Goal: Task Accomplishment & Management: Manage account settings

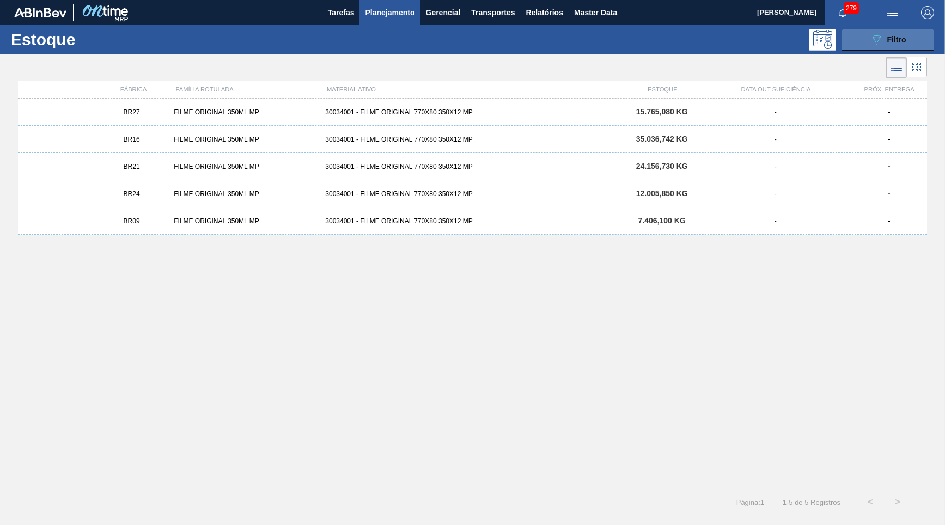
click at [879, 48] on button "089F7B8B-B2A5-4AFE-B5C0-19BA573D28AC Filtro" at bounding box center [888, 40] width 93 height 22
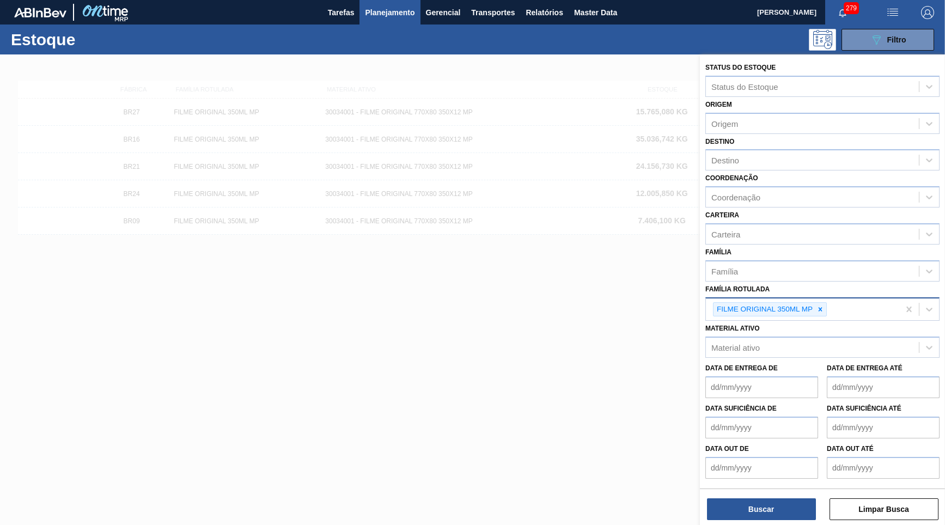
click at [821, 304] on div "FILME ORIGINAL 350ML MP" at bounding box center [802, 310] width 193 height 22
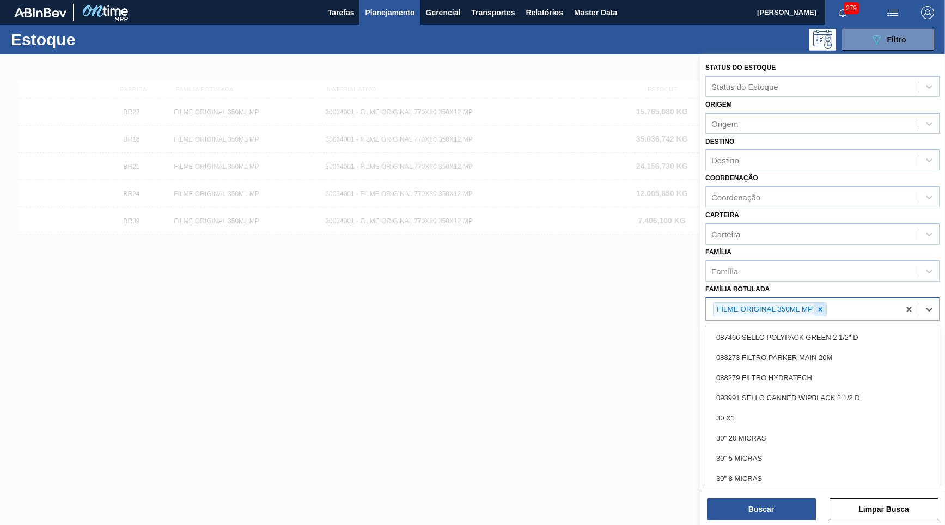
click at [818, 303] on div at bounding box center [821, 310] width 12 height 14
click at [775, 298] on div "Família Rotulada" at bounding box center [823, 308] width 234 height 21
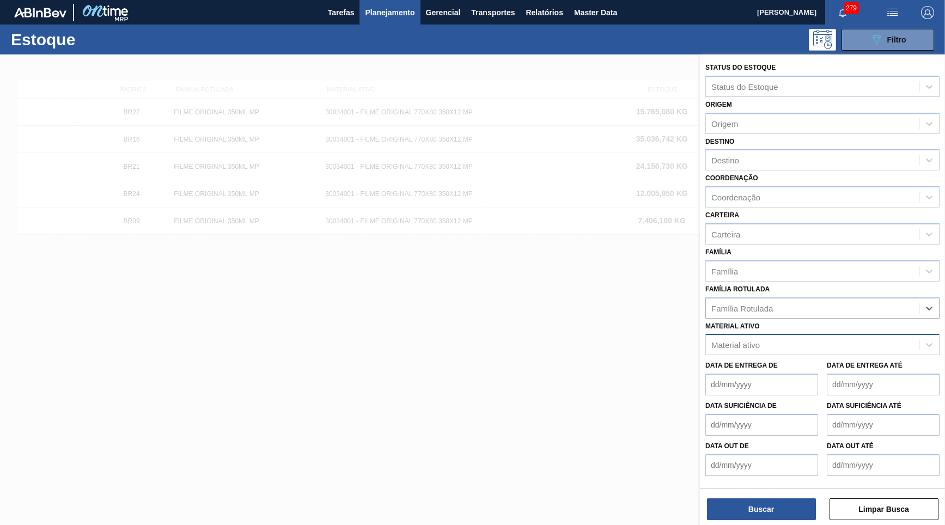
click at [776, 337] on div "Material ativo" at bounding box center [812, 345] width 213 height 16
paste ativo "30029927"
type ativo "30029927"
click at [782, 362] on div "30029927 - CAIXA CARTAO CORONA 350ML SLEEK C8 PY" at bounding box center [823, 372] width 234 height 20
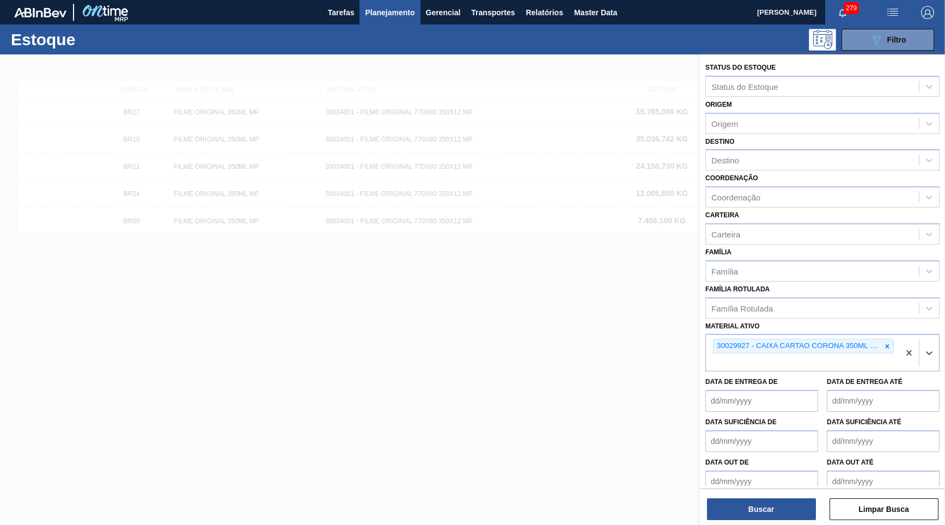
click at [779, 487] on div "Status do Estoque Status do Estoque Origem Origem Destino Destino Coordenação C…" at bounding box center [822, 290] width 245 height 473
click at [784, 506] on button "Buscar" at bounding box center [761, 510] width 109 height 22
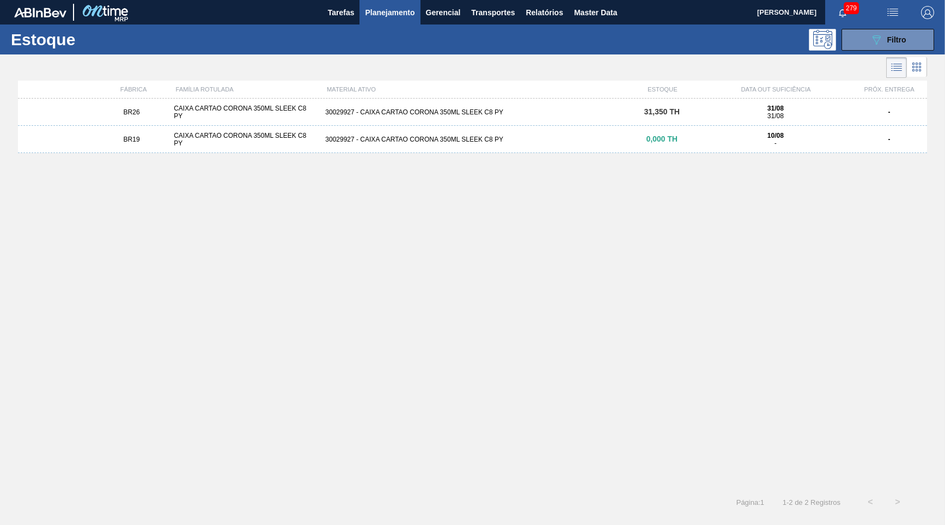
click at [548, 124] on div "BR26 CAIXA CARTAO CORONA 350ML SLEEK C8 PY 30029927 - CAIXA CARTAO CORONA 350ML…" at bounding box center [472, 112] width 909 height 27
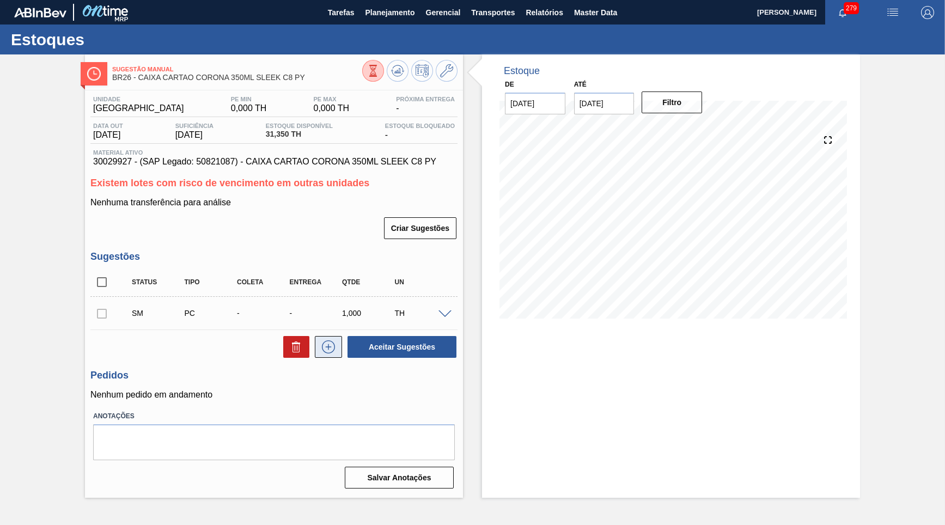
click at [329, 341] on icon at bounding box center [328, 347] width 17 height 13
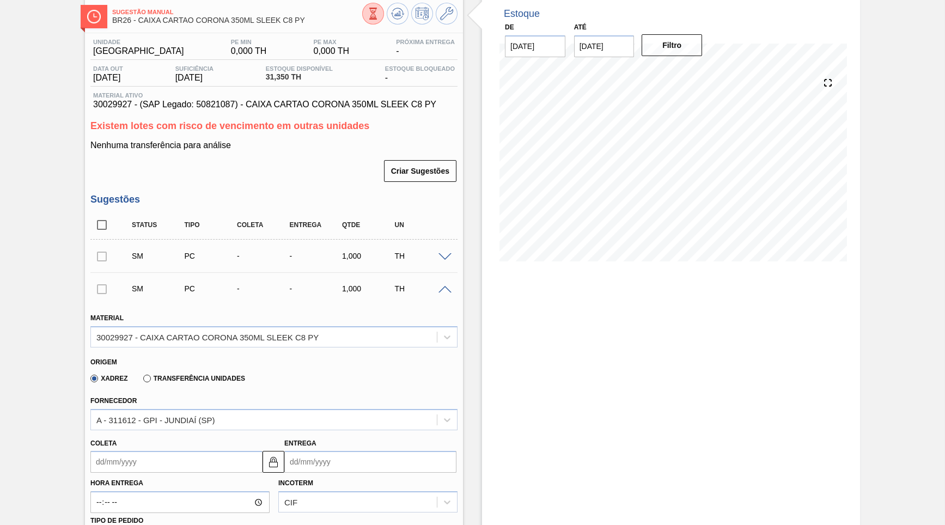
scroll to position [105, 0]
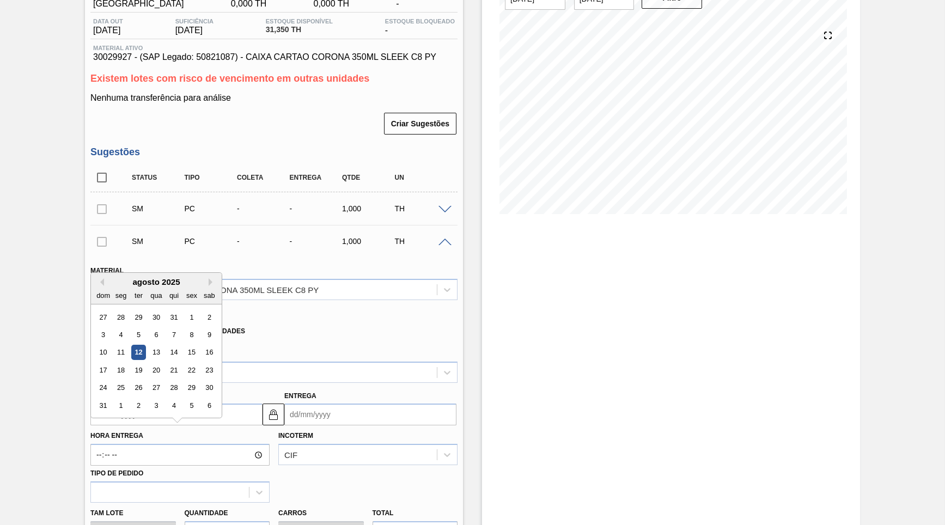
click at [164, 405] on input "Coleta" at bounding box center [176, 415] width 172 height 22
click at [167, 340] on div "14" at bounding box center [174, 347] width 15 height 15
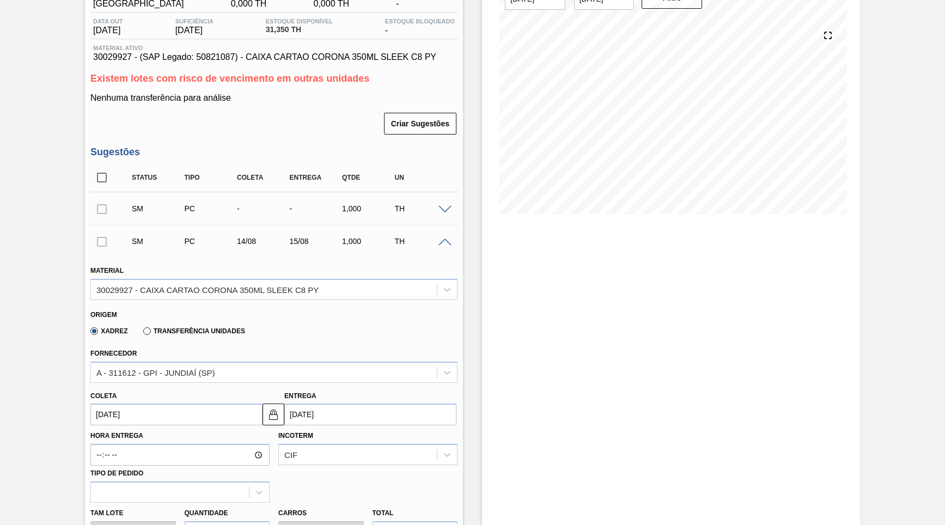
type input "[DATE]"
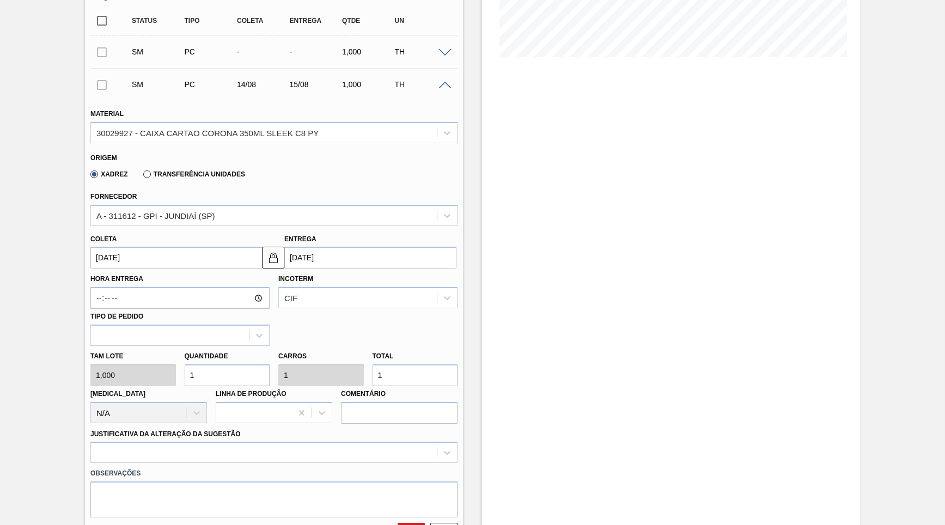
drag, startPoint x: 388, startPoint y: 362, endPoint x: 306, endPoint y: 356, distance: 82.5
click at [373, 365] on input "1" at bounding box center [416, 376] width 86 height 22
type input "11"
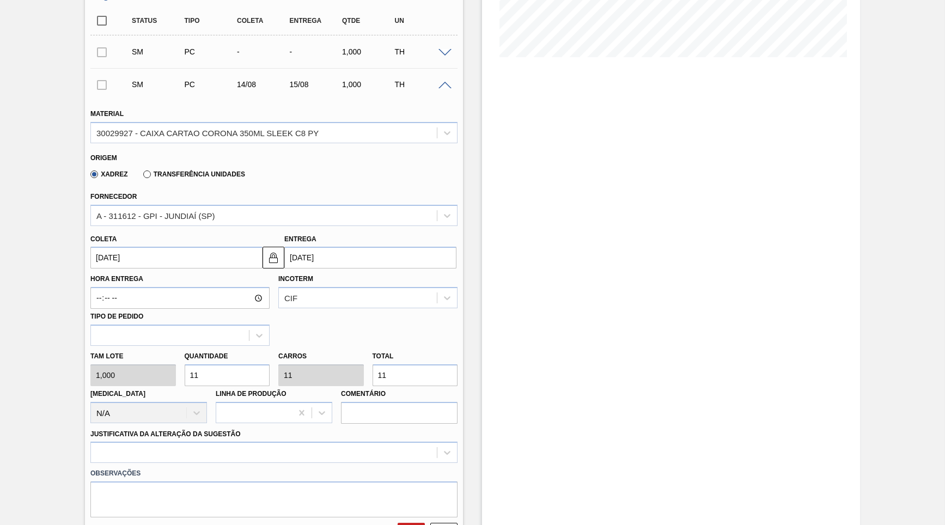
type input "110"
click at [433, 365] on input "110" at bounding box center [416, 376] width 86 height 22
click at [348, 247] on input "[DATE]" at bounding box center [370, 258] width 172 height 22
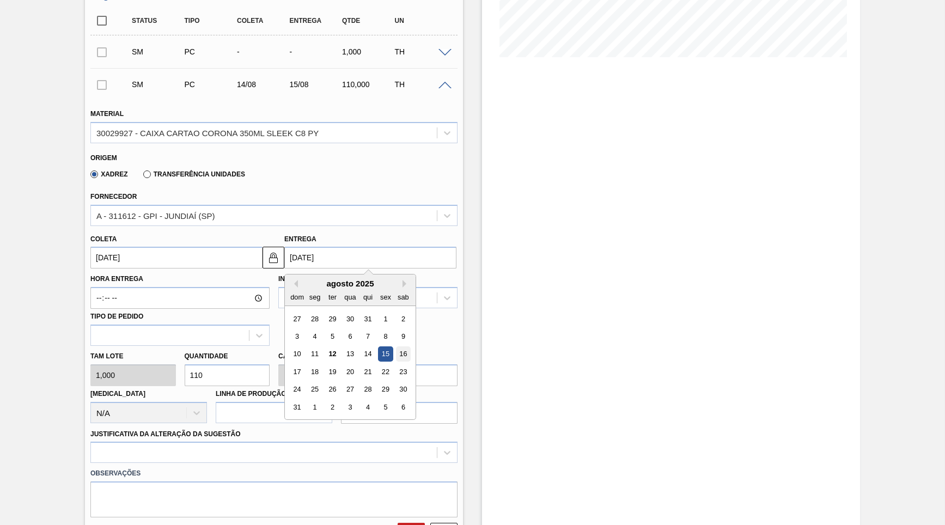
click at [396, 347] on div "16" at bounding box center [403, 354] width 15 height 15
type input "[DATE]"
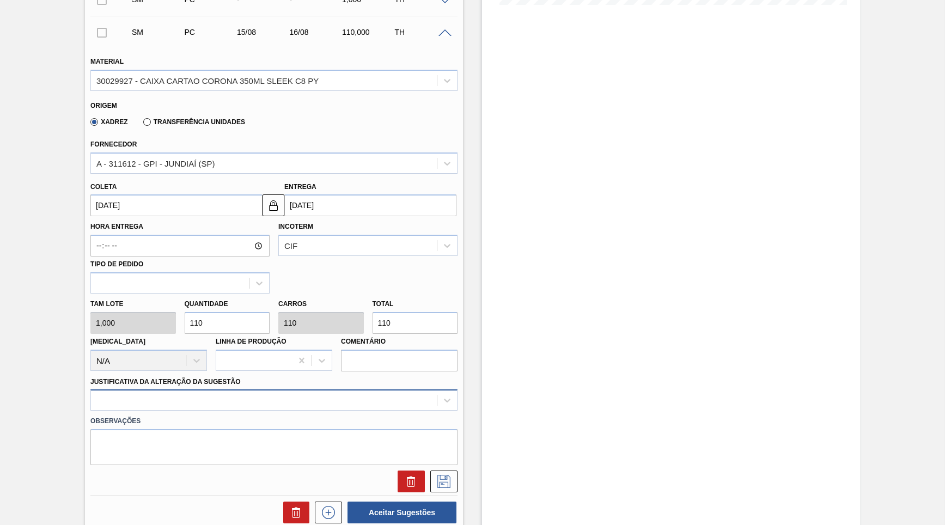
click at [241, 390] on div at bounding box center [273, 400] width 367 height 21
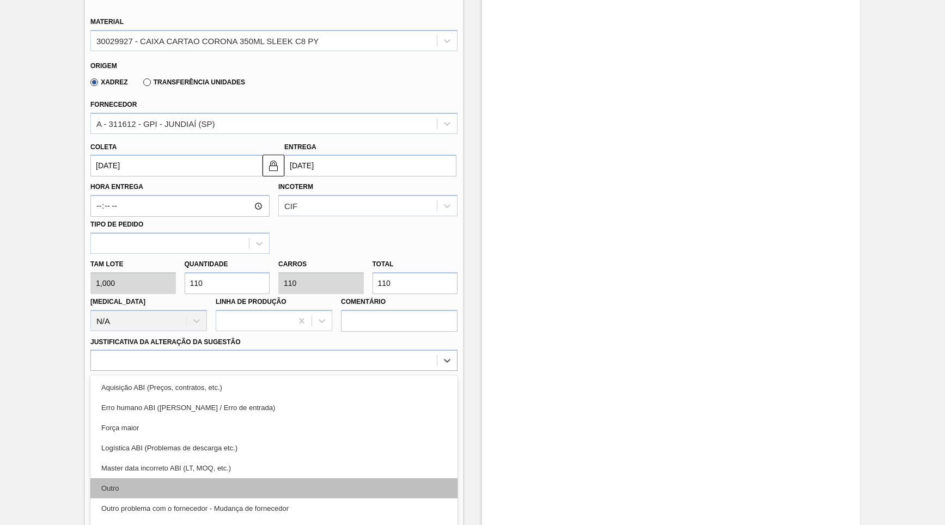
click at [175, 478] on div "Outro" at bounding box center [273, 488] width 367 height 20
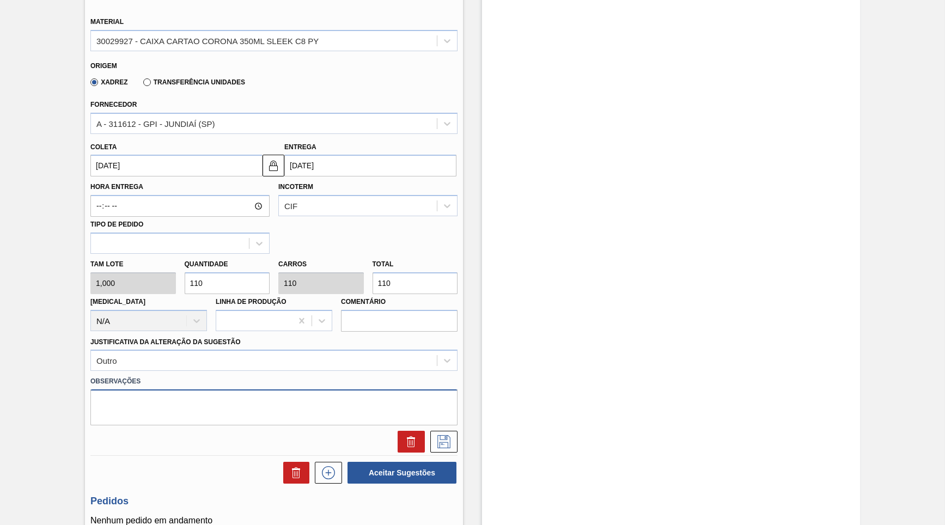
click at [126, 390] on textarea at bounding box center [273, 408] width 367 height 36
type textarea "[PERSON_NAME] por e-mail"
click at [462, 430] on div "Unidade Uberlândia PE MIN 0,000 TH PE MAX 0,000 TH Próxima Entrega - Data out […" at bounding box center [274, 178] width 378 height 882
click at [448, 435] on icon at bounding box center [443, 441] width 17 height 13
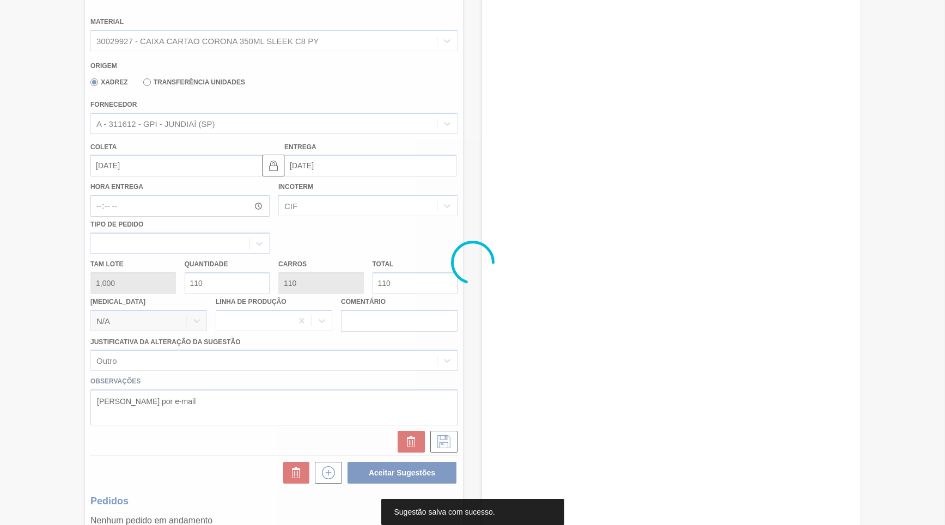
scroll to position [0, 0]
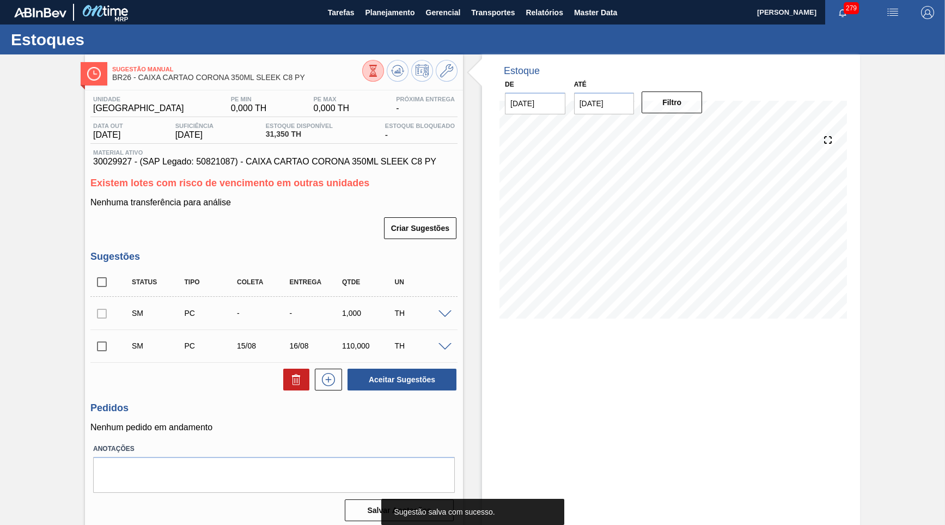
click at [99, 341] on input "checkbox" at bounding box center [101, 346] width 23 height 23
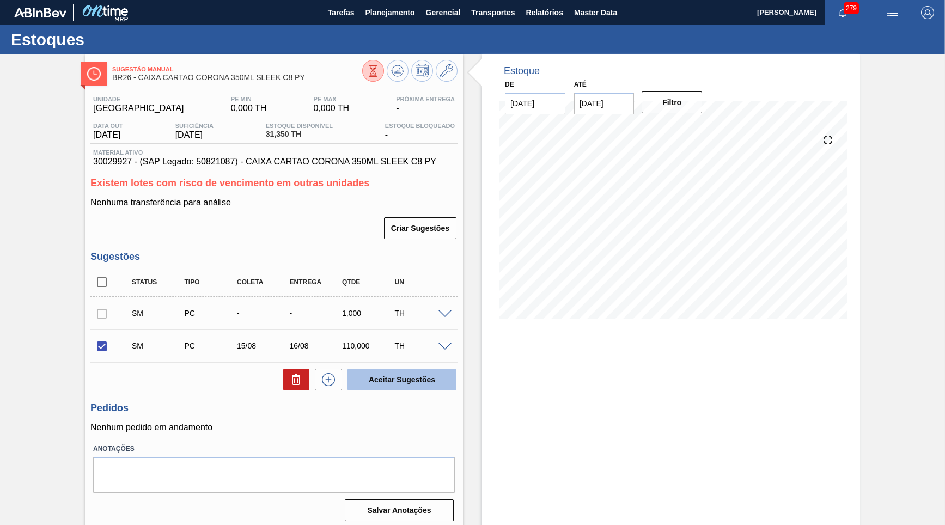
click at [420, 380] on button "Aceitar Sugestões" at bounding box center [402, 380] width 109 height 22
checkbox input "false"
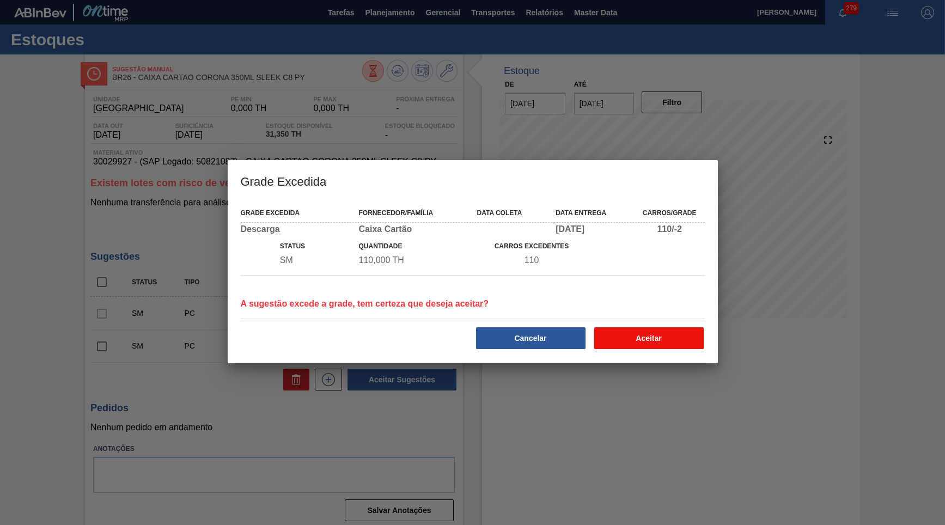
click at [643, 349] on button "Aceitar" at bounding box center [649, 338] width 110 height 22
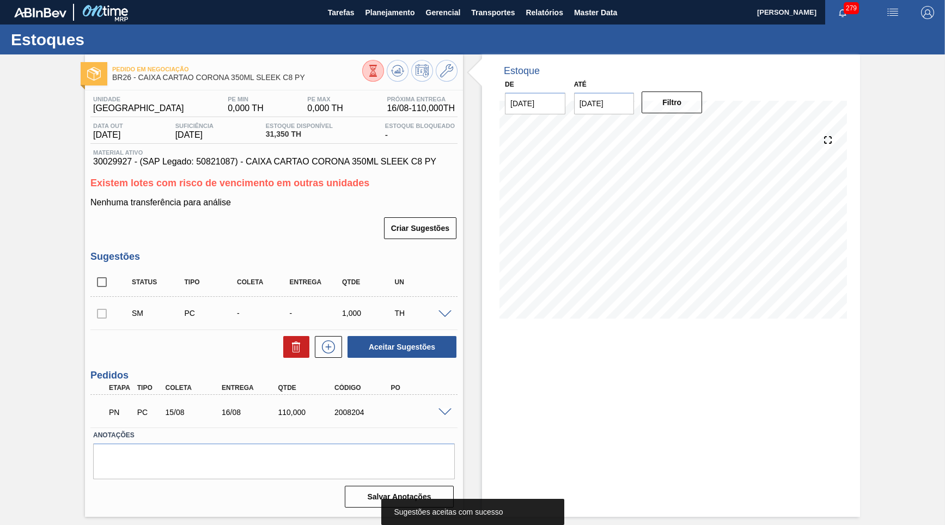
click at [350, 401] on div "PN PC 15/08 16/08 110,000 2008204" at bounding box center [271, 412] width 338 height 22
click at [347, 408] on div "2008204" at bounding box center [363, 412] width 63 height 9
copy div "2008204"
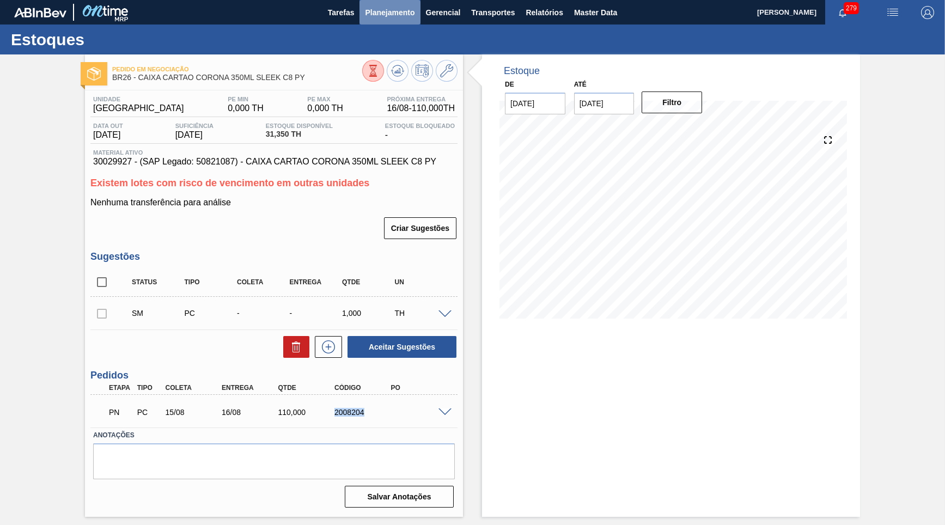
click at [389, 8] on span "Planejamento" at bounding box center [390, 12] width 50 height 13
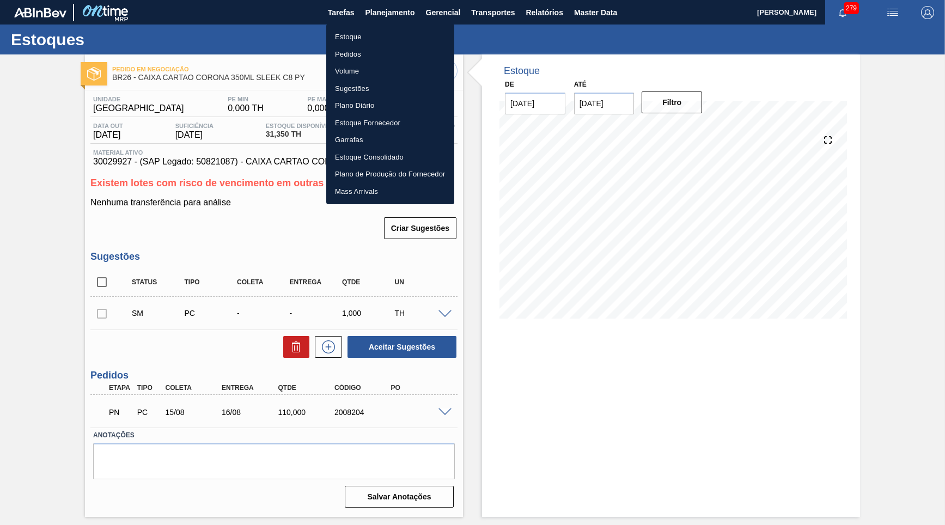
click at [399, 54] on li "Pedidos" at bounding box center [390, 54] width 128 height 17
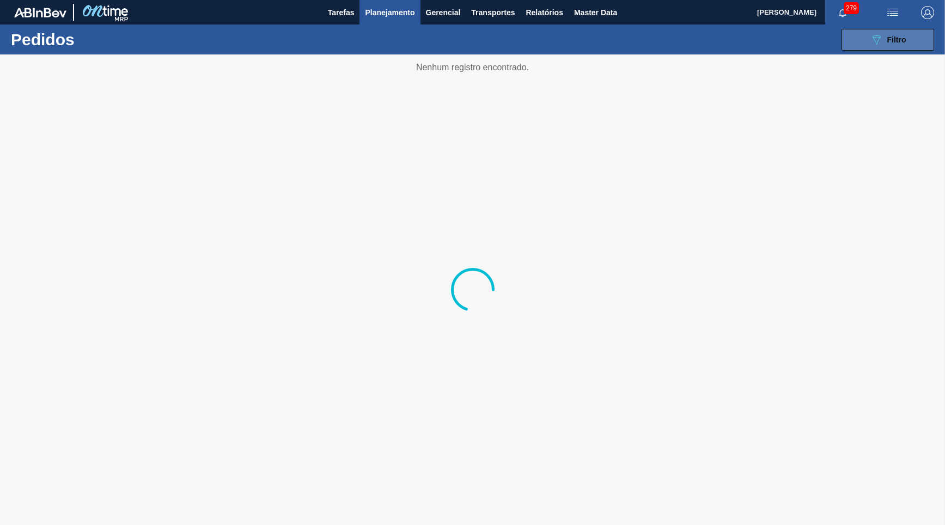
click at [912, 35] on button "089F7B8B-B2A5-4AFE-B5C0-19BA573D28AC Filtro" at bounding box center [888, 40] width 93 height 22
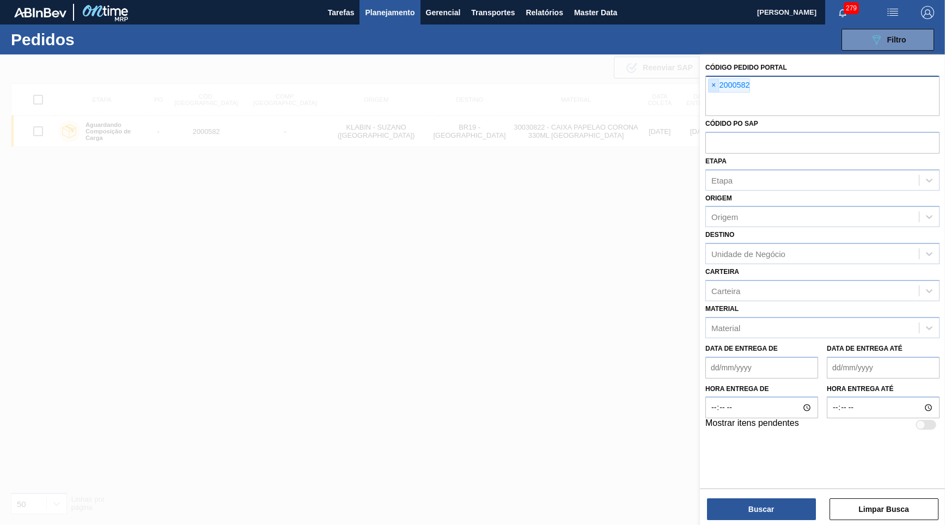
click at [711, 86] on span "×" at bounding box center [714, 85] width 10 height 13
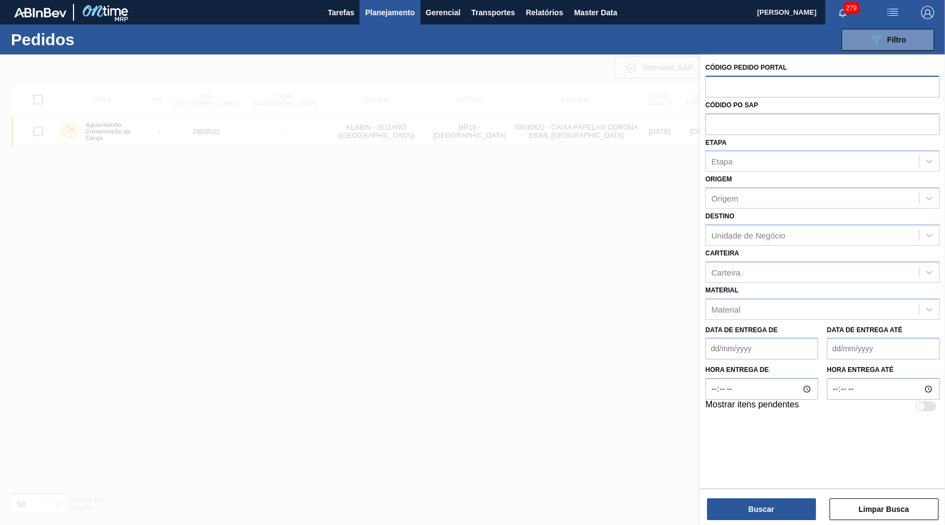
paste input "2000581"
type input "2000581"
click at [779, 524] on div "Código Pedido Portal Códido PO SAP Etapa Etapa Origem Origem Destino Unidade de…" at bounding box center [822, 290] width 245 height 473
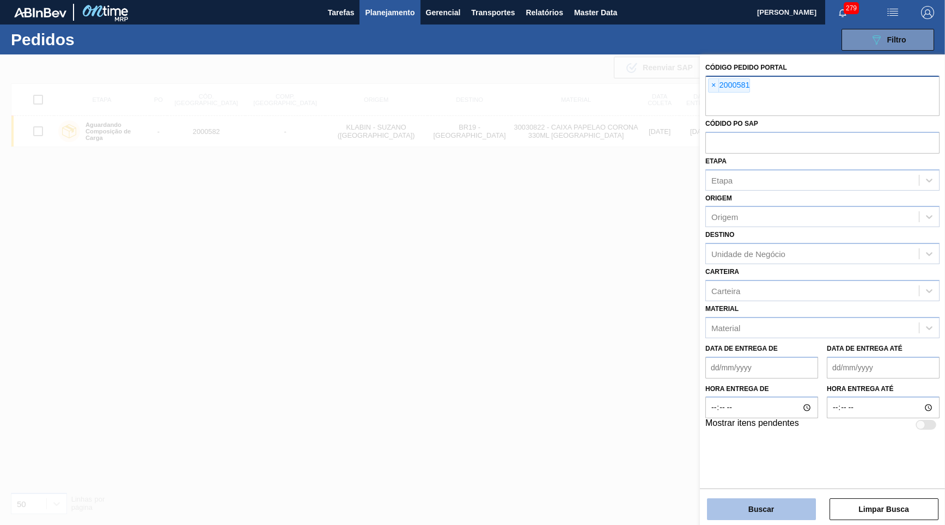
click at [778, 520] on button "Buscar" at bounding box center [761, 510] width 109 height 22
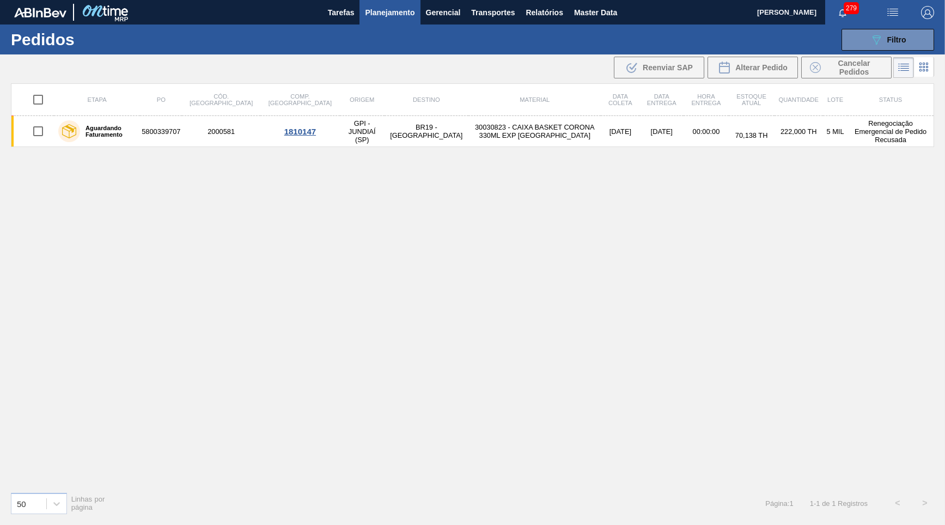
click at [519, 139] on td "30030823 - CAIXA BASKET CORONA 330ML EXP [GEOGRAPHIC_DATA]" at bounding box center [535, 131] width 132 height 31
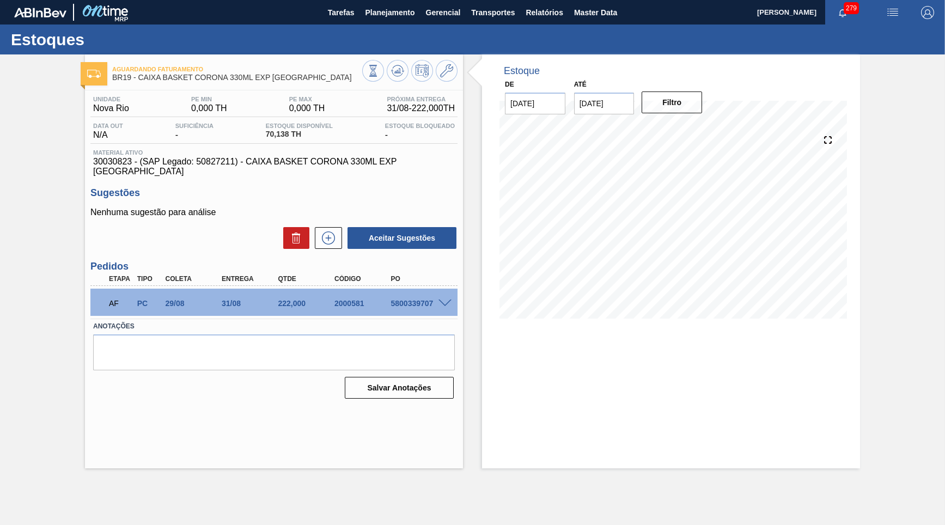
click at [446, 300] on span at bounding box center [445, 304] width 13 height 8
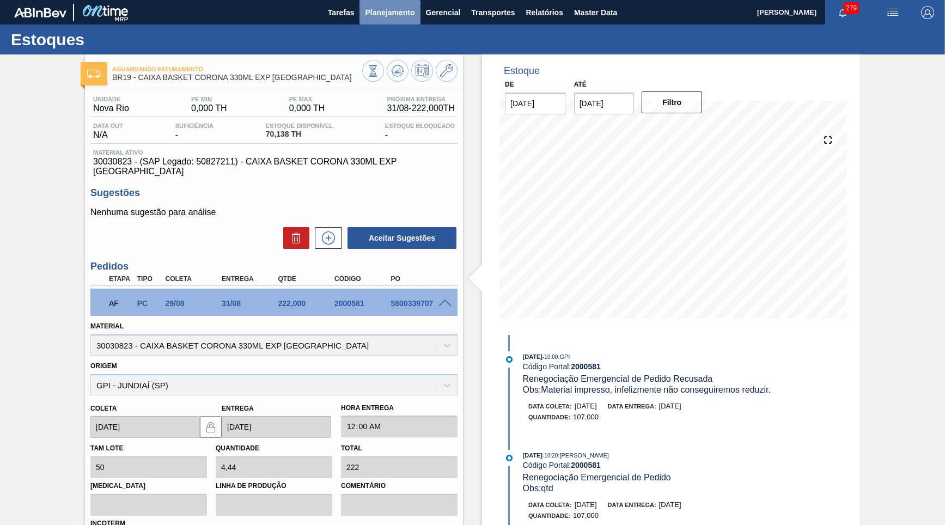
click at [369, 10] on span "Planejamento" at bounding box center [390, 12] width 50 height 13
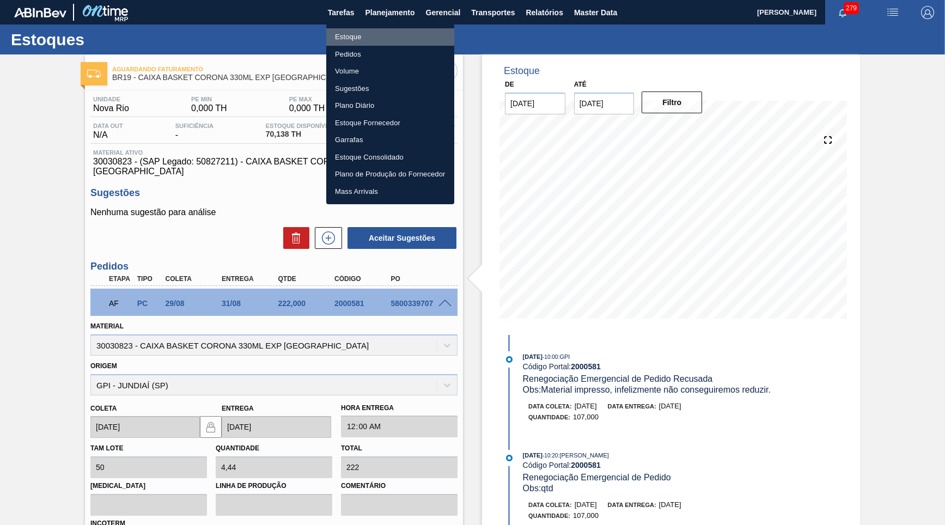
click at [351, 34] on li "Estoque" at bounding box center [390, 36] width 128 height 17
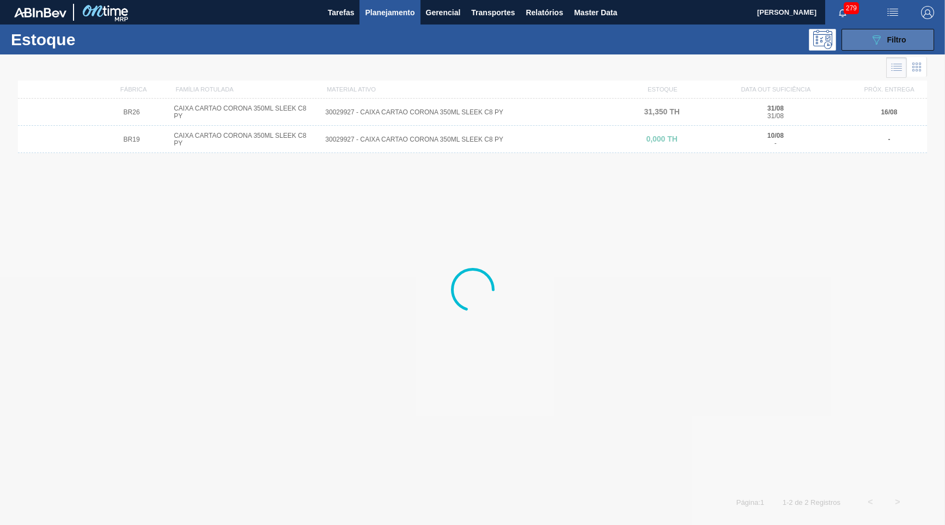
click at [876, 38] on icon "089F7B8B-B2A5-4AFE-B5C0-19BA573D28AC" at bounding box center [876, 39] width 13 height 13
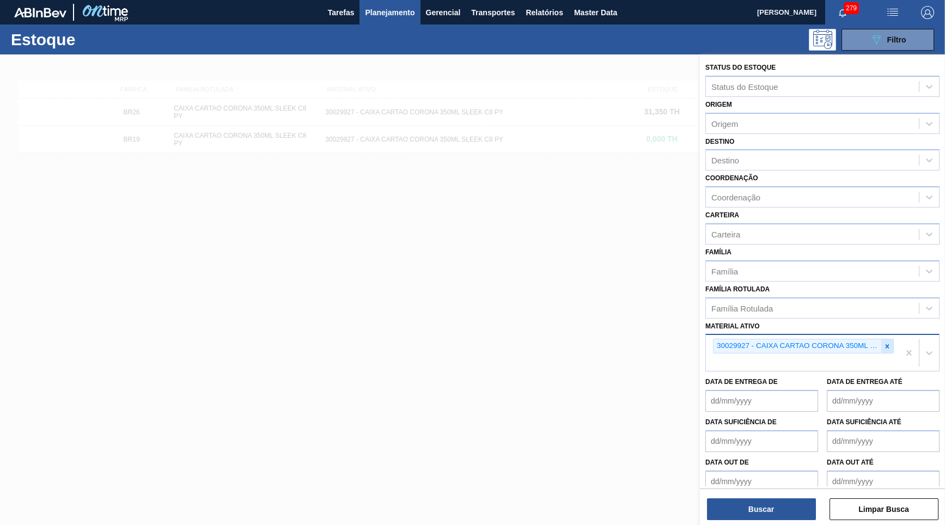
click at [887, 339] on div at bounding box center [888, 346] width 12 height 14
paste ativo "30030822"
type ativo "30030822"
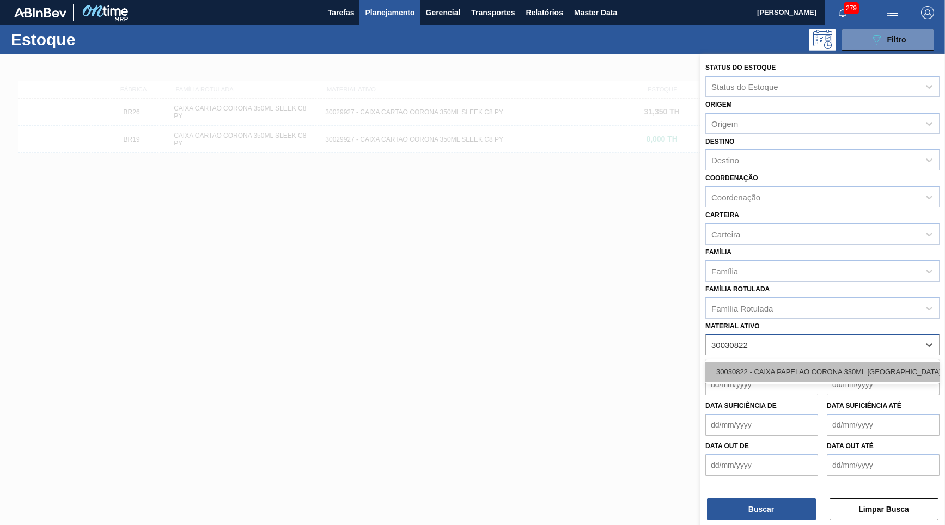
click at [830, 362] on div "30030822 - CAIXA PAPELAO CORONA 330ML [GEOGRAPHIC_DATA]" at bounding box center [823, 372] width 234 height 20
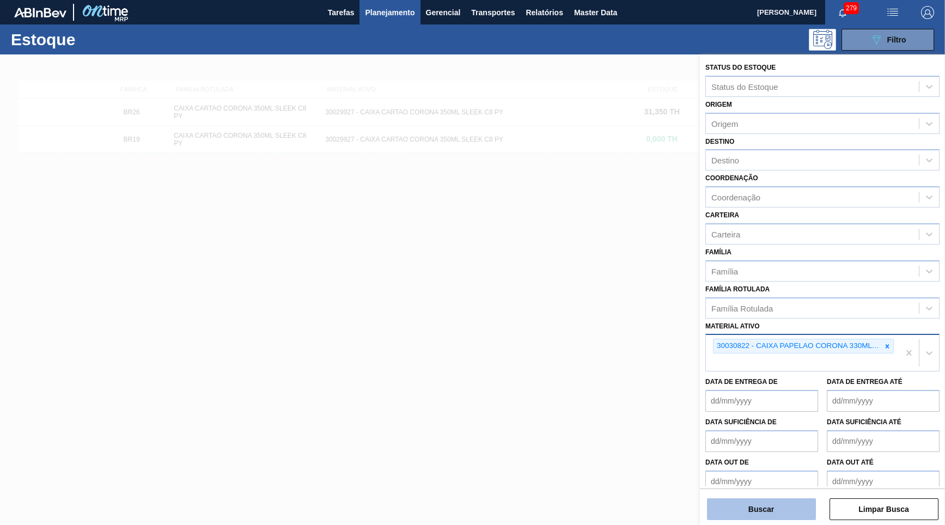
click at [756, 518] on button "Buscar" at bounding box center [761, 510] width 109 height 22
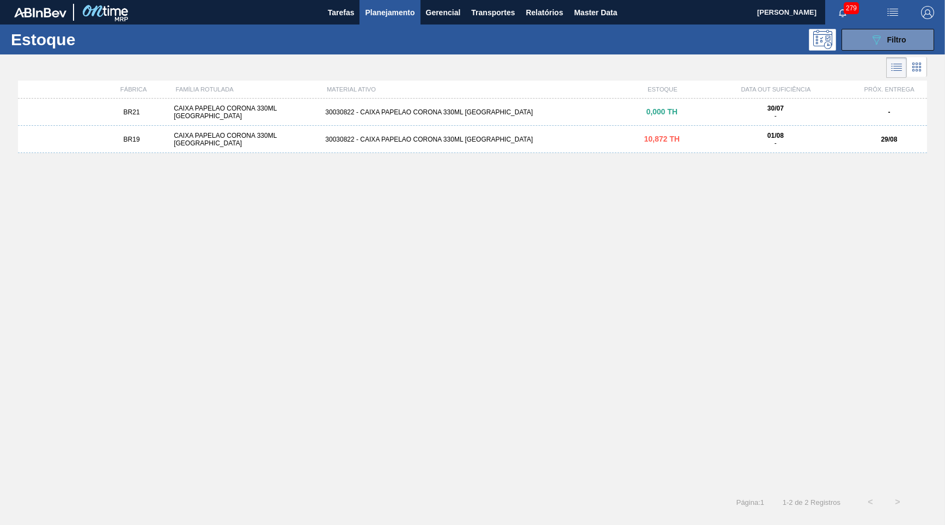
click at [189, 141] on div "CAIXA PAPELAO CORONA 330ML [GEOGRAPHIC_DATA]" at bounding box center [244, 139] width 151 height 15
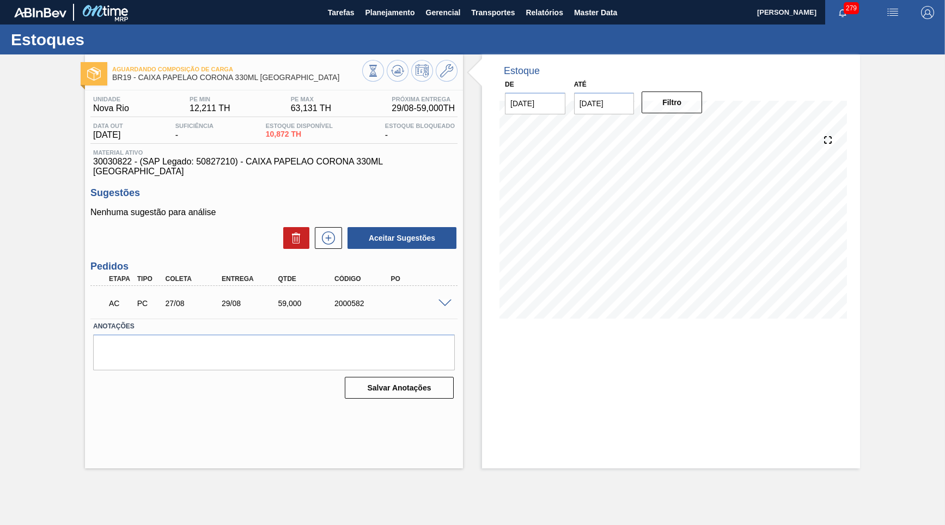
click at [453, 297] on div "AC PC 27/08 29/08 59,000 2000582" at bounding box center [273, 302] width 367 height 27
click at [438, 299] on div at bounding box center [447, 303] width 22 height 8
click at [441, 300] on span at bounding box center [445, 304] width 13 height 8
